Goal: Information Seeking & Learning: Learn about a topic

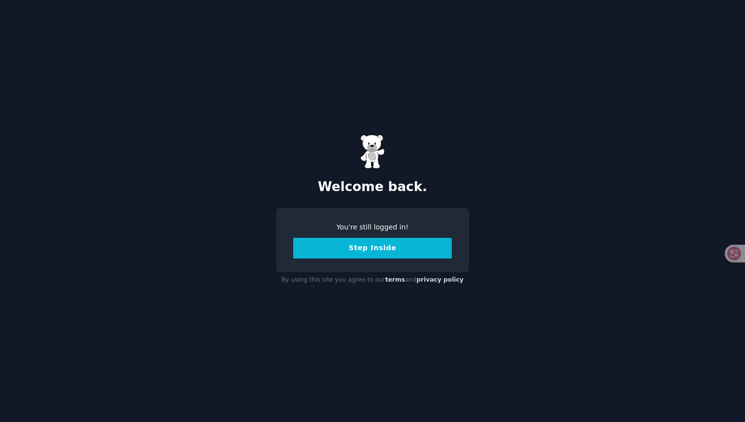
click at [376, 251] on button "Step Inside" at bounding box center [372, 248] width 159 height 21
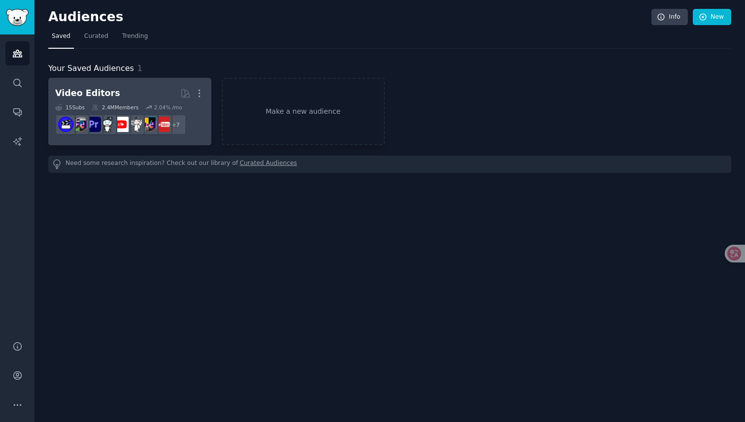
click at [80, 85] on h2 "Video Editors More" at bounding box center [129, 93] width 149 height 17
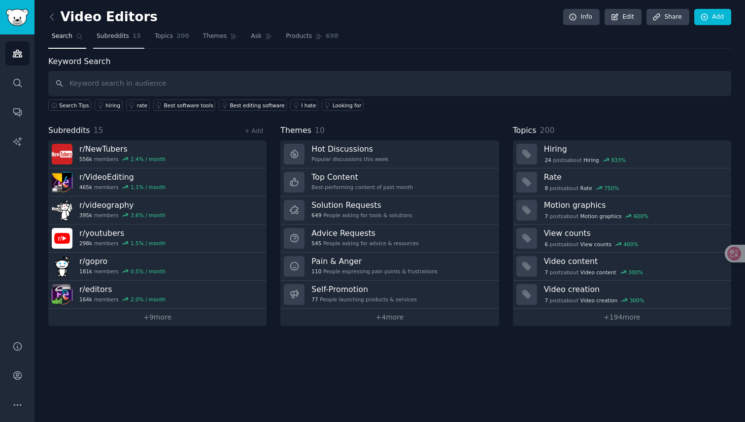
click at [126, 39] on span "Subreddits" at bounding box center [113, 36] width 33 height 9
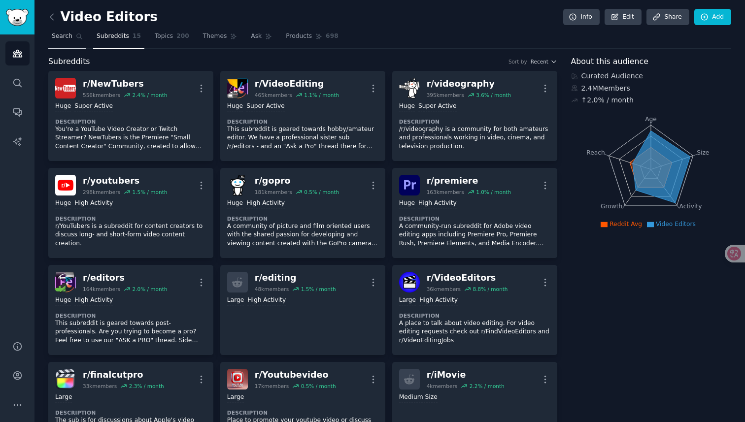
click at [70, 40] on span "Search" at bounding box center [62, 36] width 21 height 9
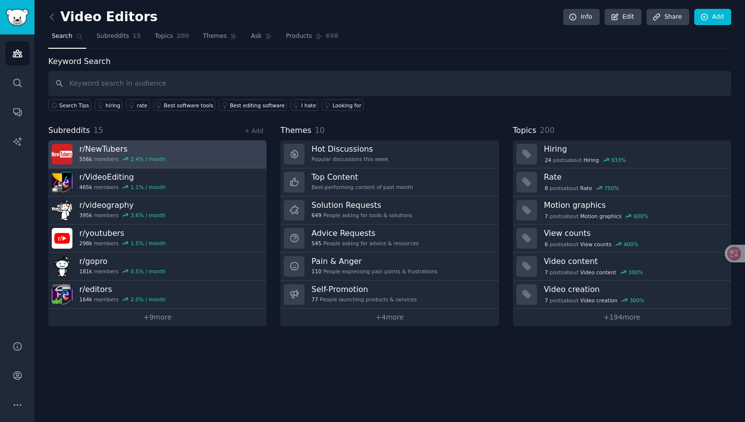
click at [192, 162] on link "r/ NewTubers 556k members 2.4 % / month" at bounding box center [157, 154] width 218 height 28
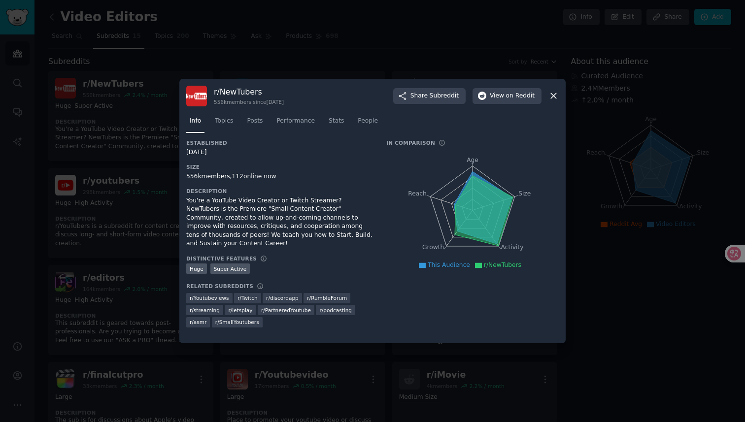
click at [552, 96] on icon at bounding box center [553, 96] width 5 height 5
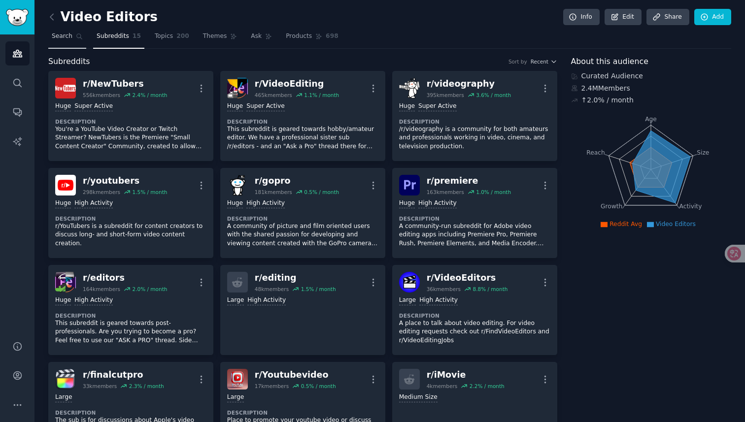
click at [59, 33] on span "Search" at bounding box center [62, 36] width 21 height 9
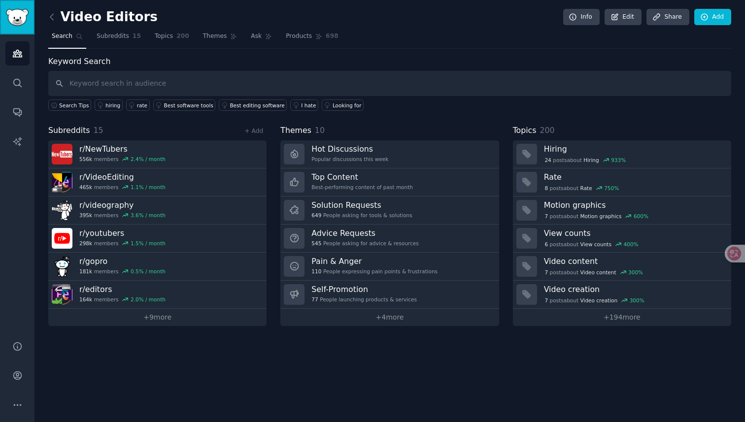
click at [19, 16] on img "Sidebar" at bounding box center [17, 17] width 23 height 17
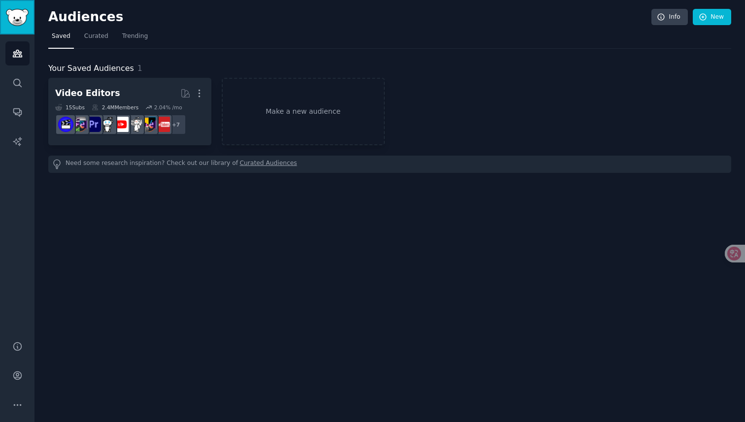
click at [17, 21] on link "Sidebar" at bounding box center [17, 17] width 34 height 34
click at [16, 51] on icon "Sidebar" at bounding box center [17, 53] width 10 height 10
click at [85, 38] on span "Curated" at bounding box center [96, 36] width 24 height 9
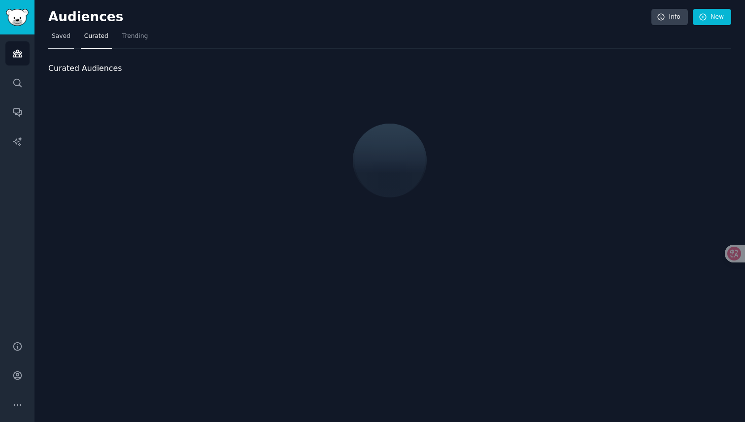
click at [65, 41] on link "Saved" at bounding box center [61, 39] width 26 height 20
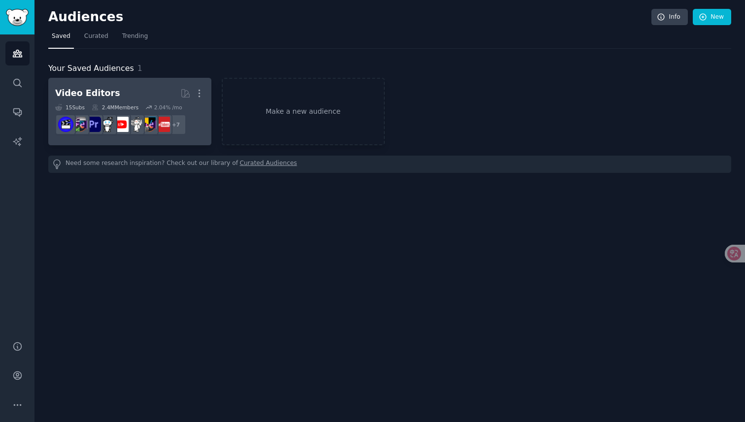
click at [103, 92] on div "Video Editors" at bounding box center [87, 93] width 65 height 12
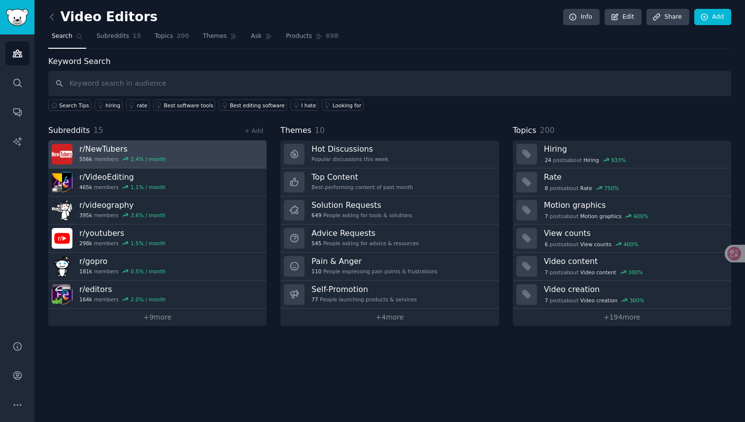
click at [223, 149] on link "r/ NewTubers 556k members 2.4 % / month" at bounding box center [157, 154] width 218 height 28
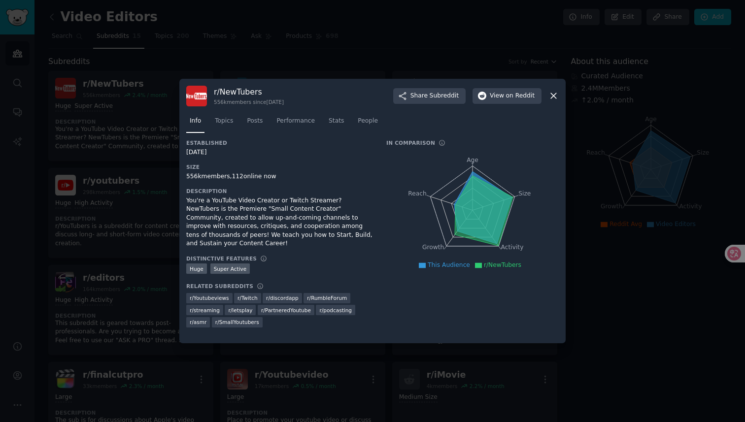
drag, startPoint x: 562, startPoint y: 96, endPoint x: 556, endPoint y: 98, distance: 6.1
click at [559, 97] on div "r/ NewTubers 556k members since [DATE] Share Subreddit View on Reddit Info Topi…" at bounding box center [372, 211] width 386 height 265
click at [555, 98] on icon at bounding box center [553, 96] width 5 height 5
